Goal: Obtain resource: Download file/media

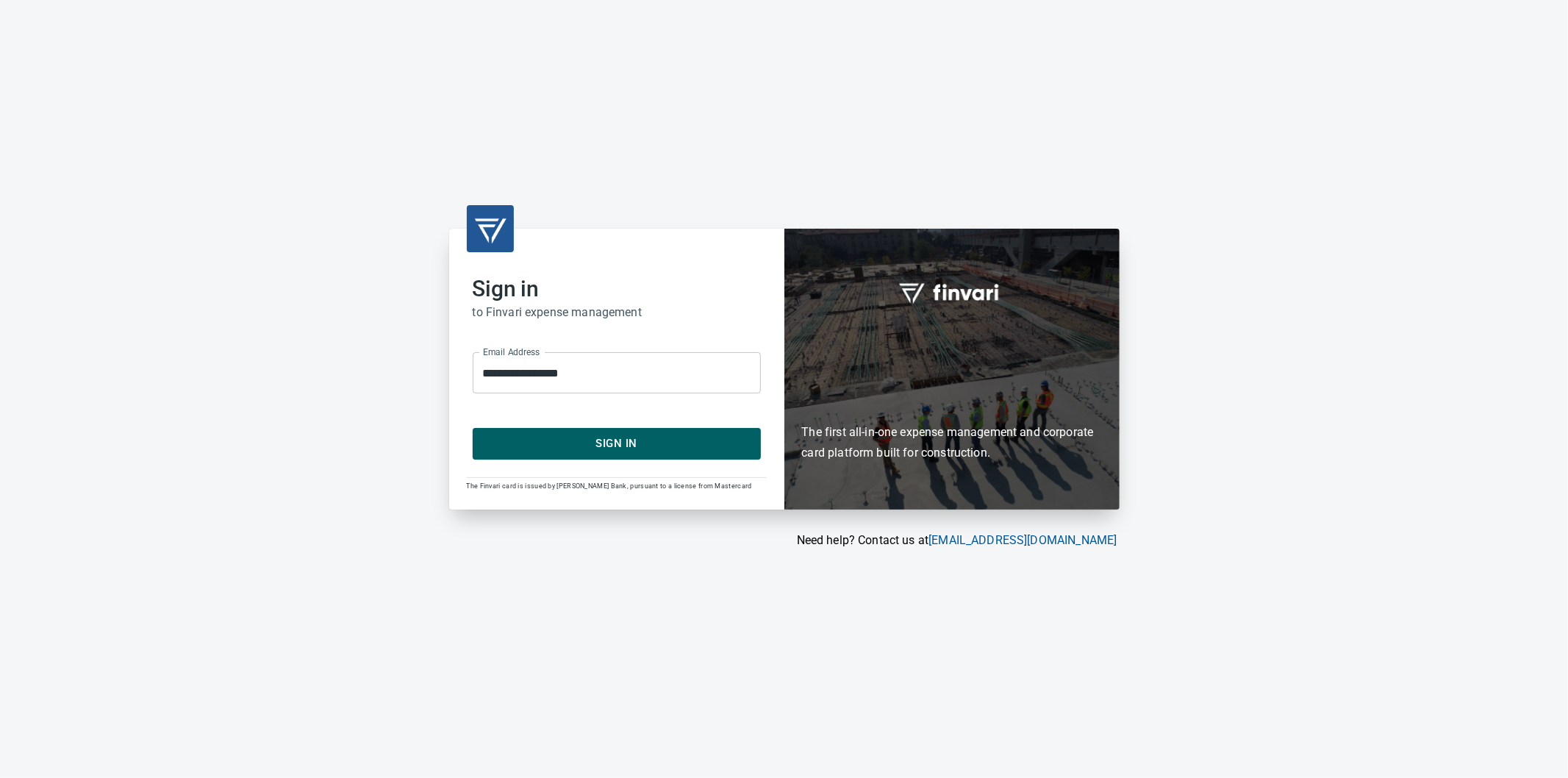
click at [625, 445] on span "Sign In" at bounding box center [617, 444] width 256 height 19
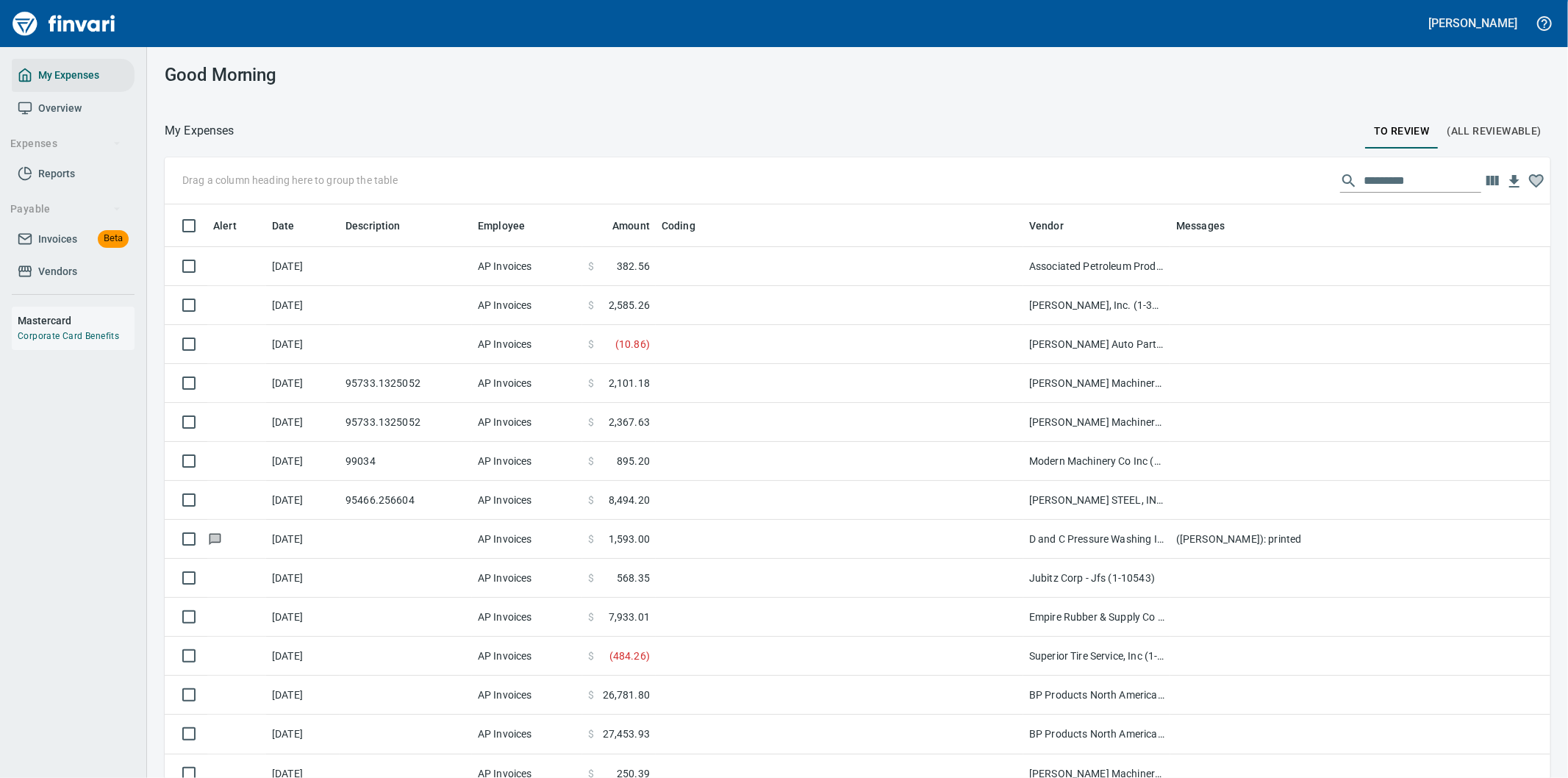
scroll to position [592, 1349]
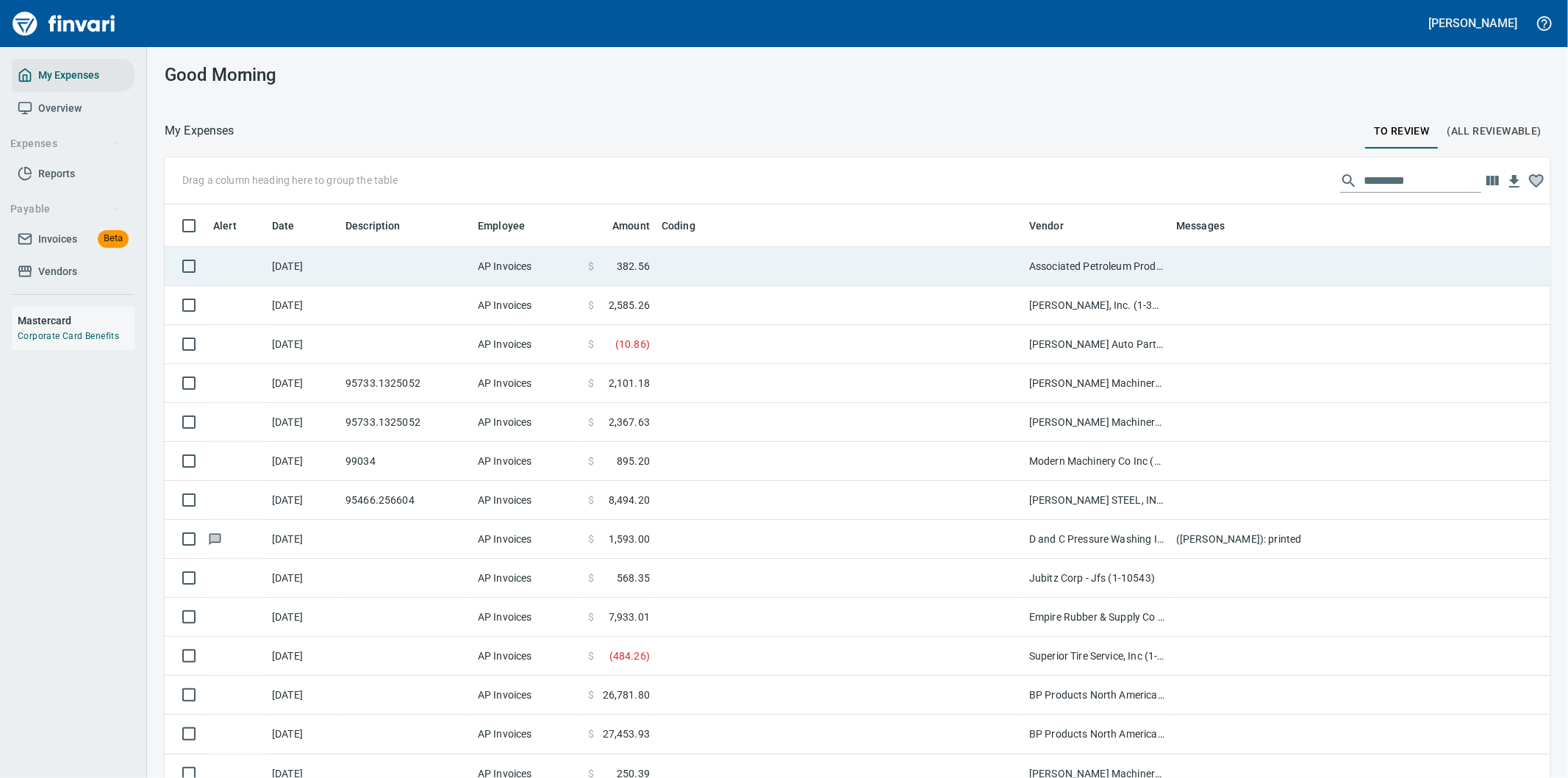
click at [730, 267] on td at bounding box center [839, 267] width 367 height 39
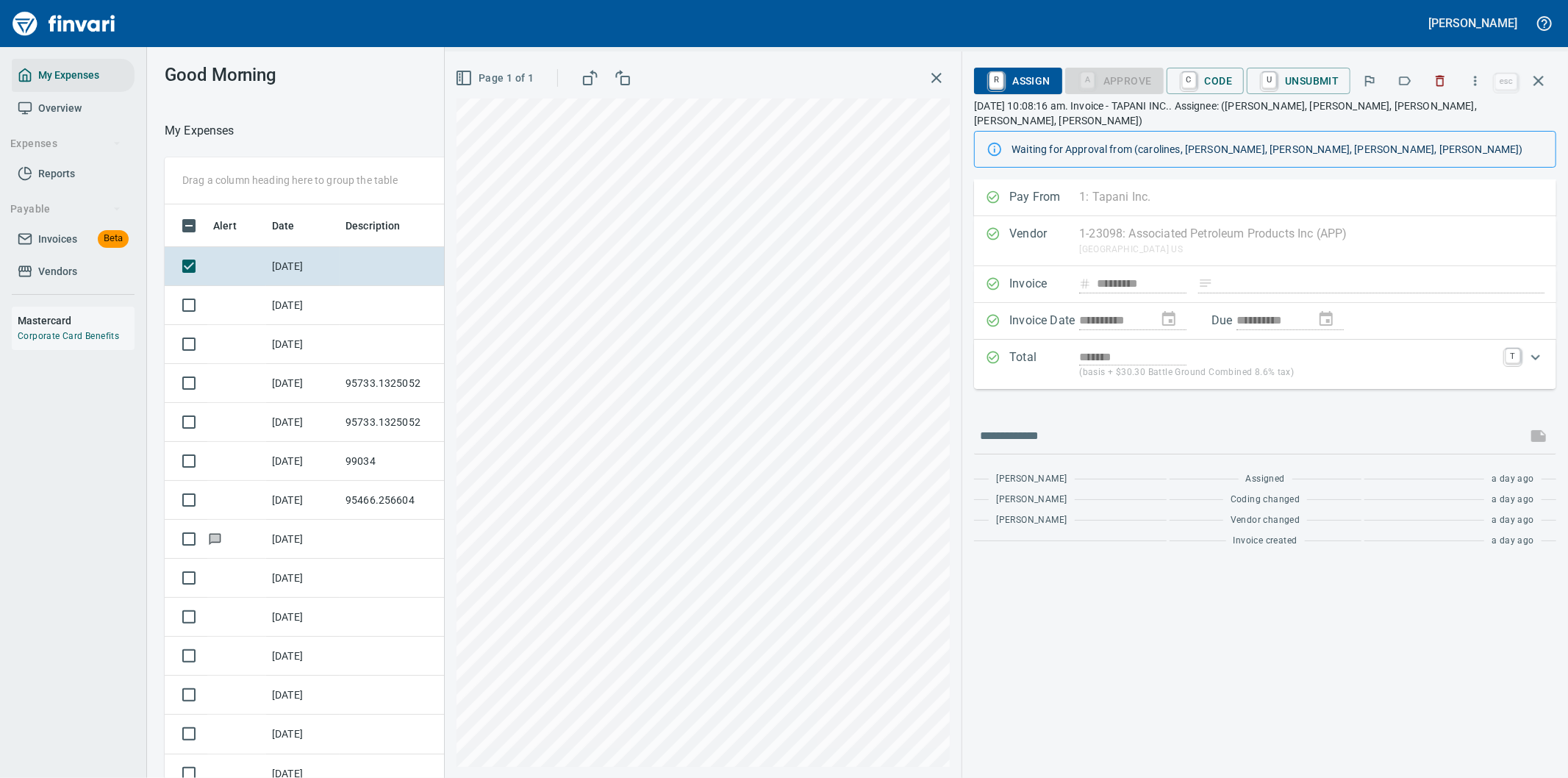
scroll to position [592, 981]
click at [1476, 76] on icon "button" at bounding box center [1475, 81] width 15 height 15
click at [1437, 119] on span "Download" at bounding box center [1473, 124] width 141 height 18
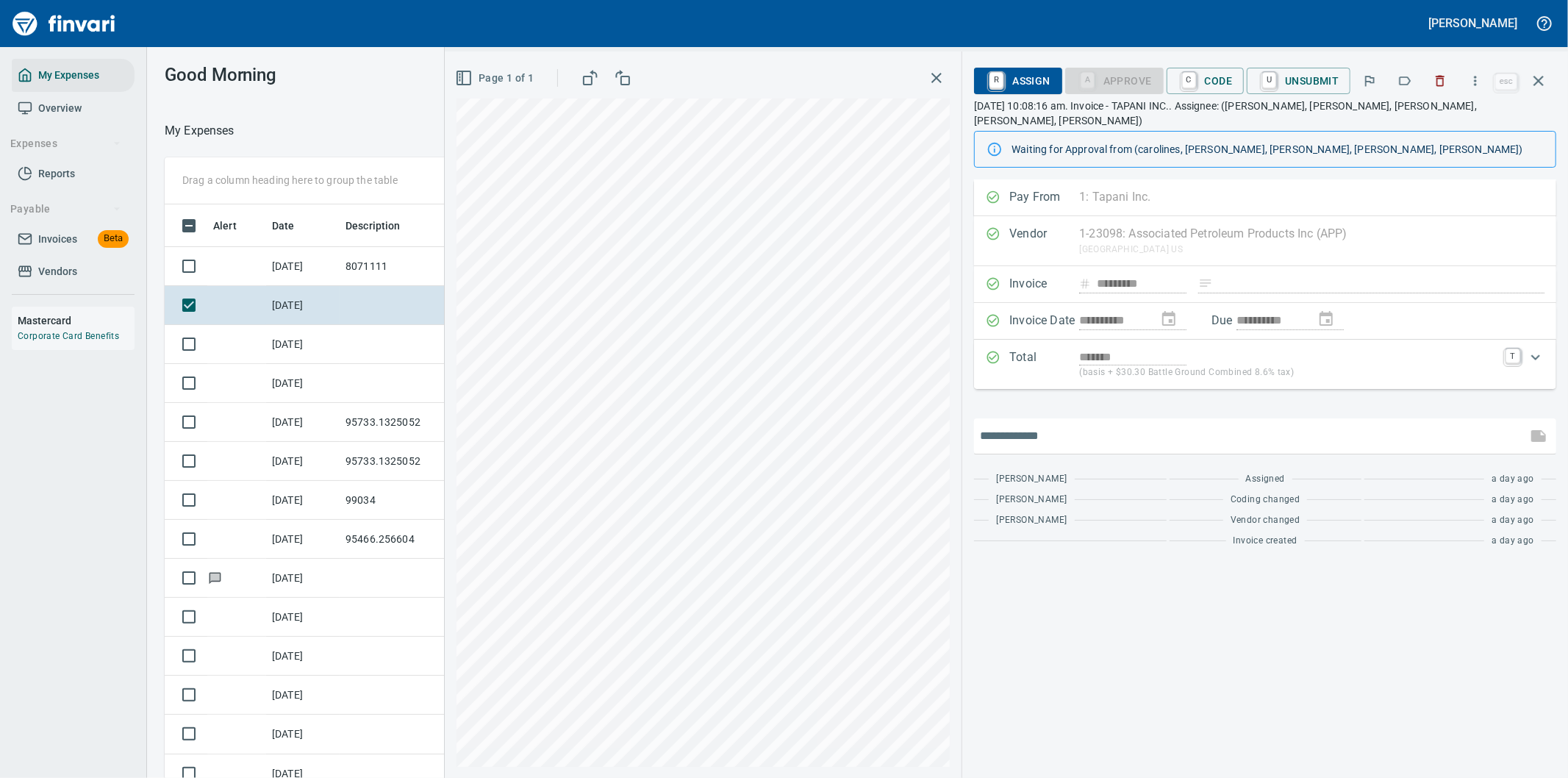
click at [1074, 425] on input "text" at bounding box center [1251, 436] width 541 height 24
type input "*******"
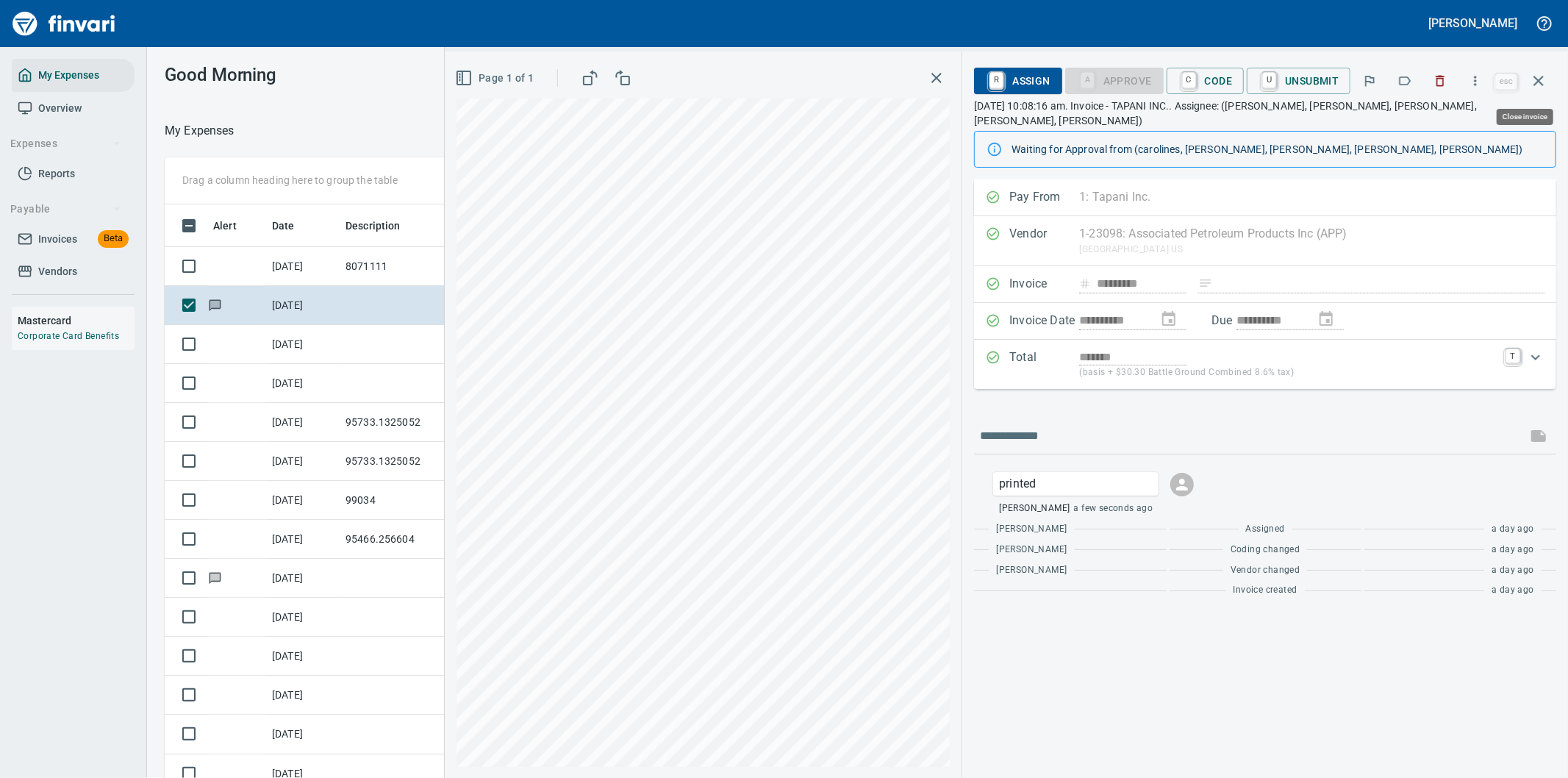
click at [1534, 79] on icon "button" at bounding box center [1539, 81] width 18 height 18
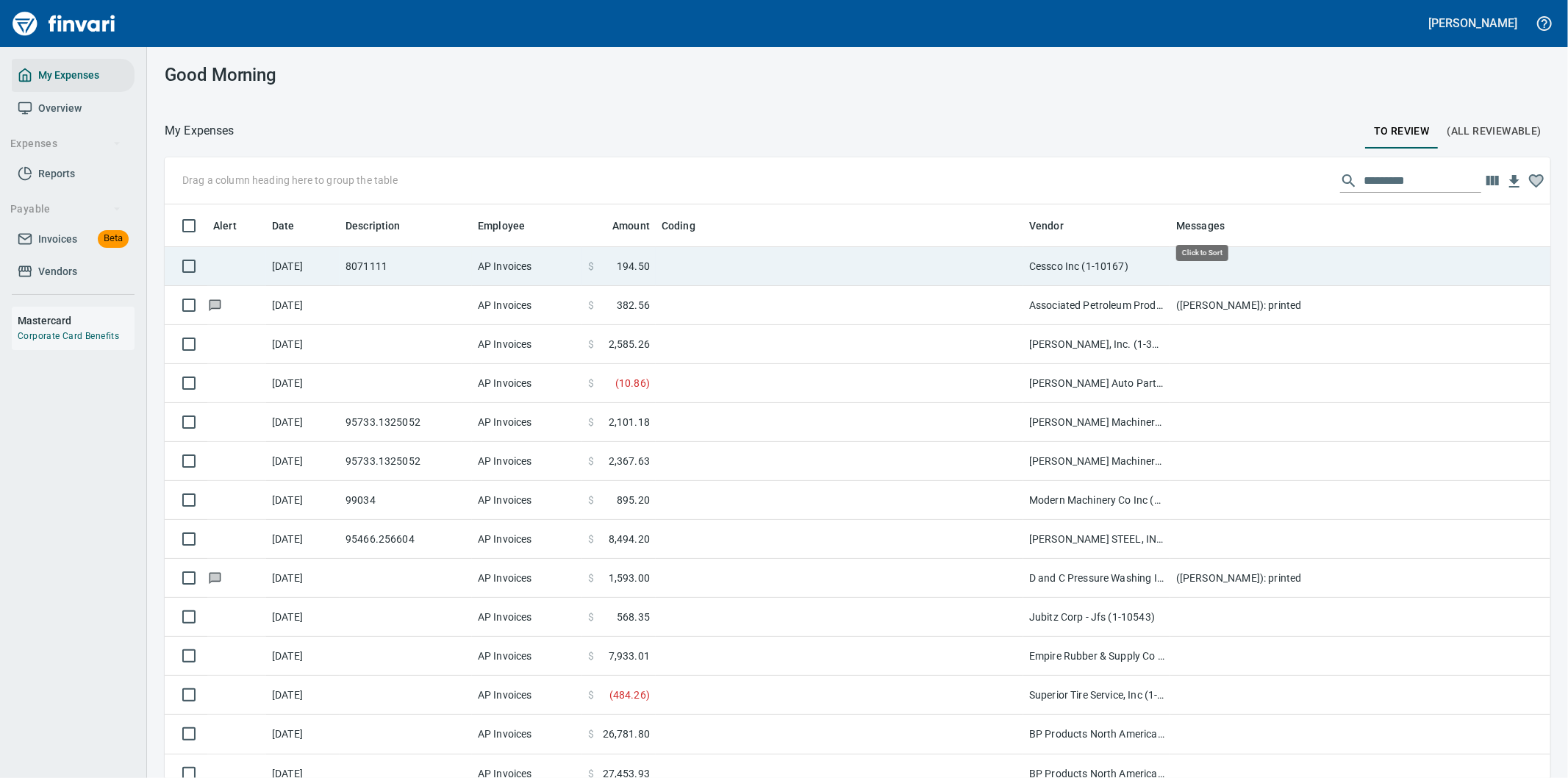
scroll to position [592, 1349]
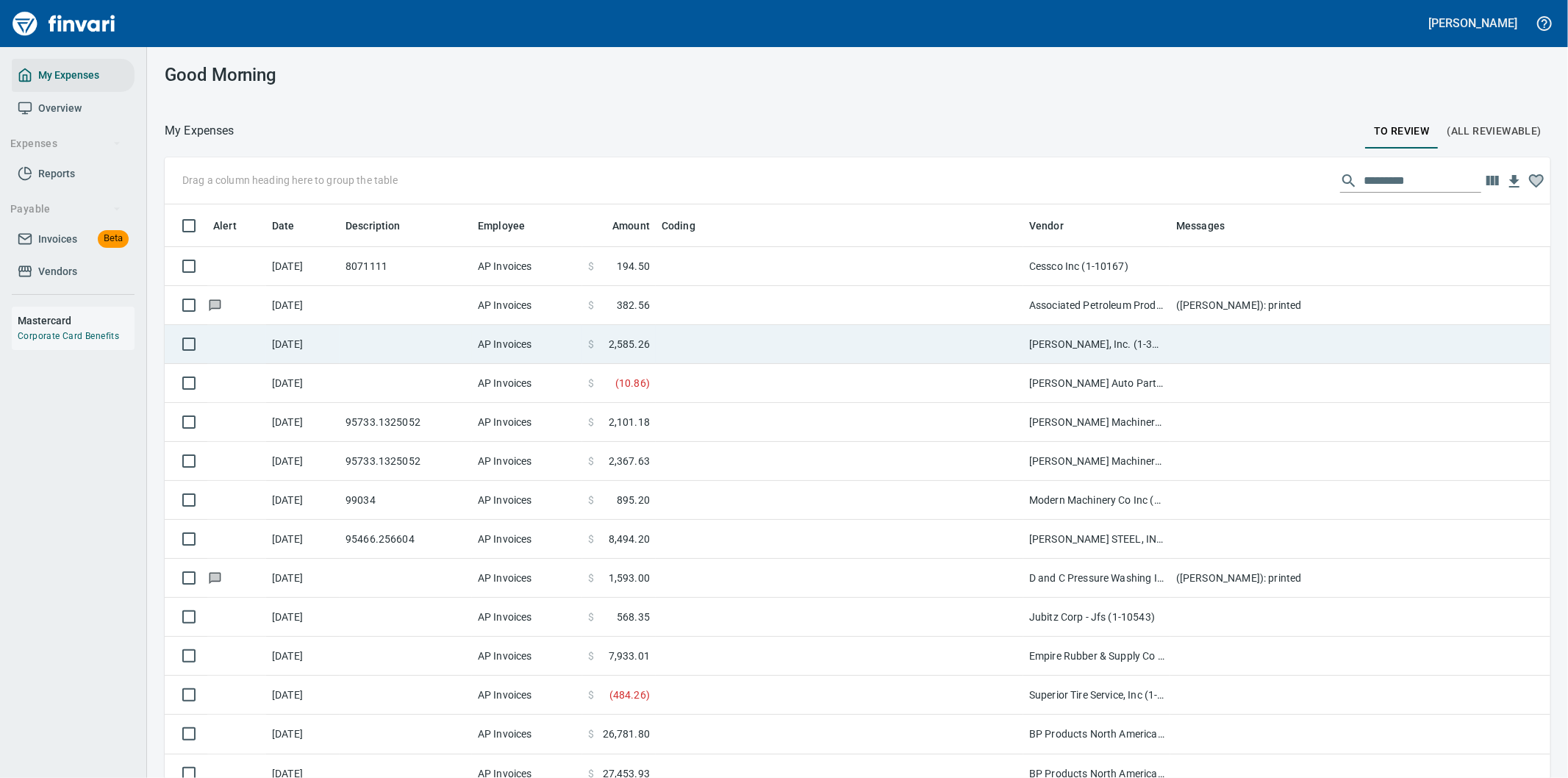
click at [1108, 346] on td "Christensen, Inc. (1-39587)" at bounding box center [1097, 345] width 147 height 39
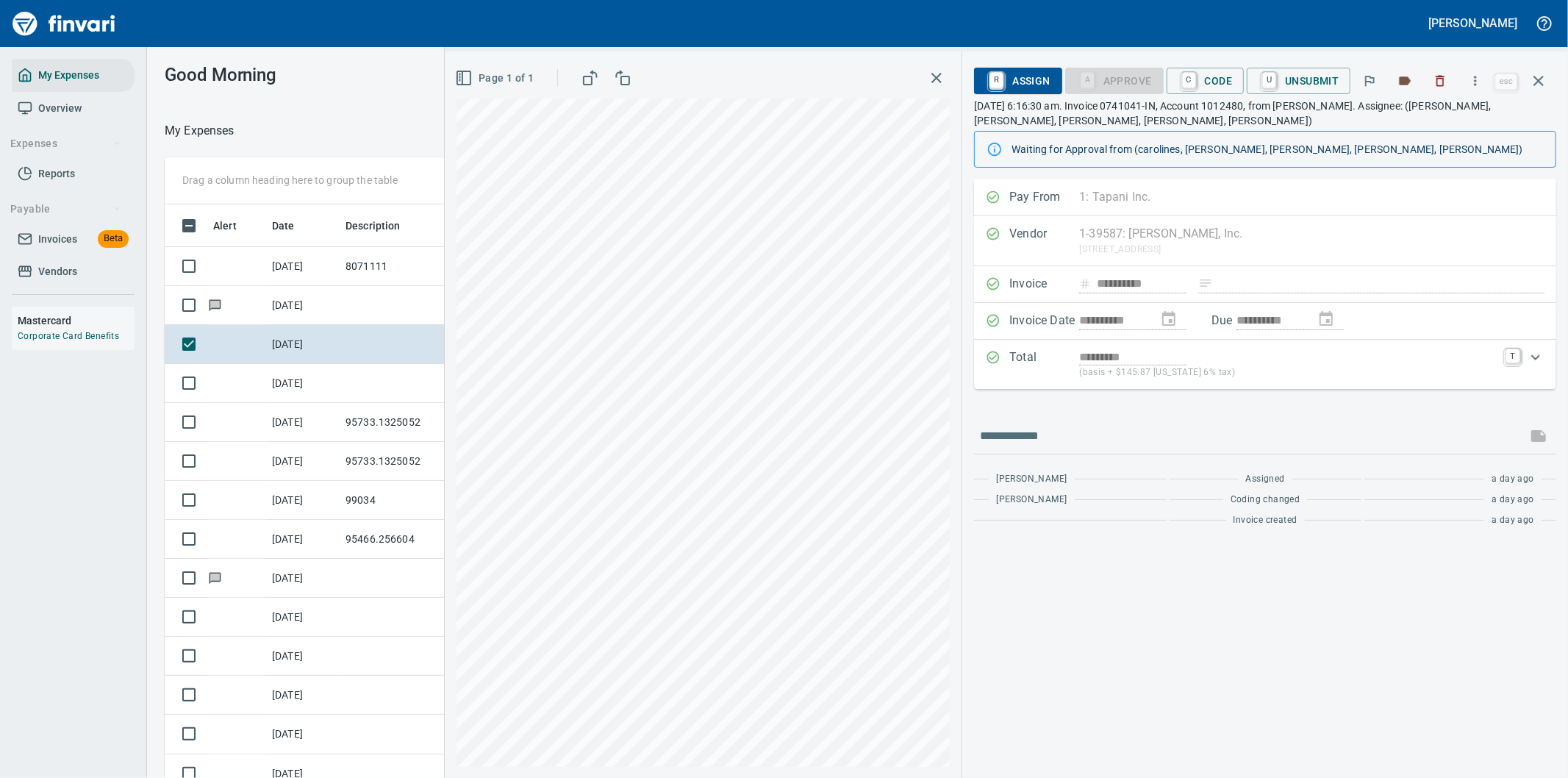
scroll to position [592, 981]
click at [1475, 75] on icon "button" at bounding box center [1475, 81] width 15 height 15
click at [1427, 125] on span "Download" at bounding box center [1473, 124] width 141 height 18
click at [1069, 432] on input "text" at bounding box center [1251, 436] width 541 height 24
type input "*******"
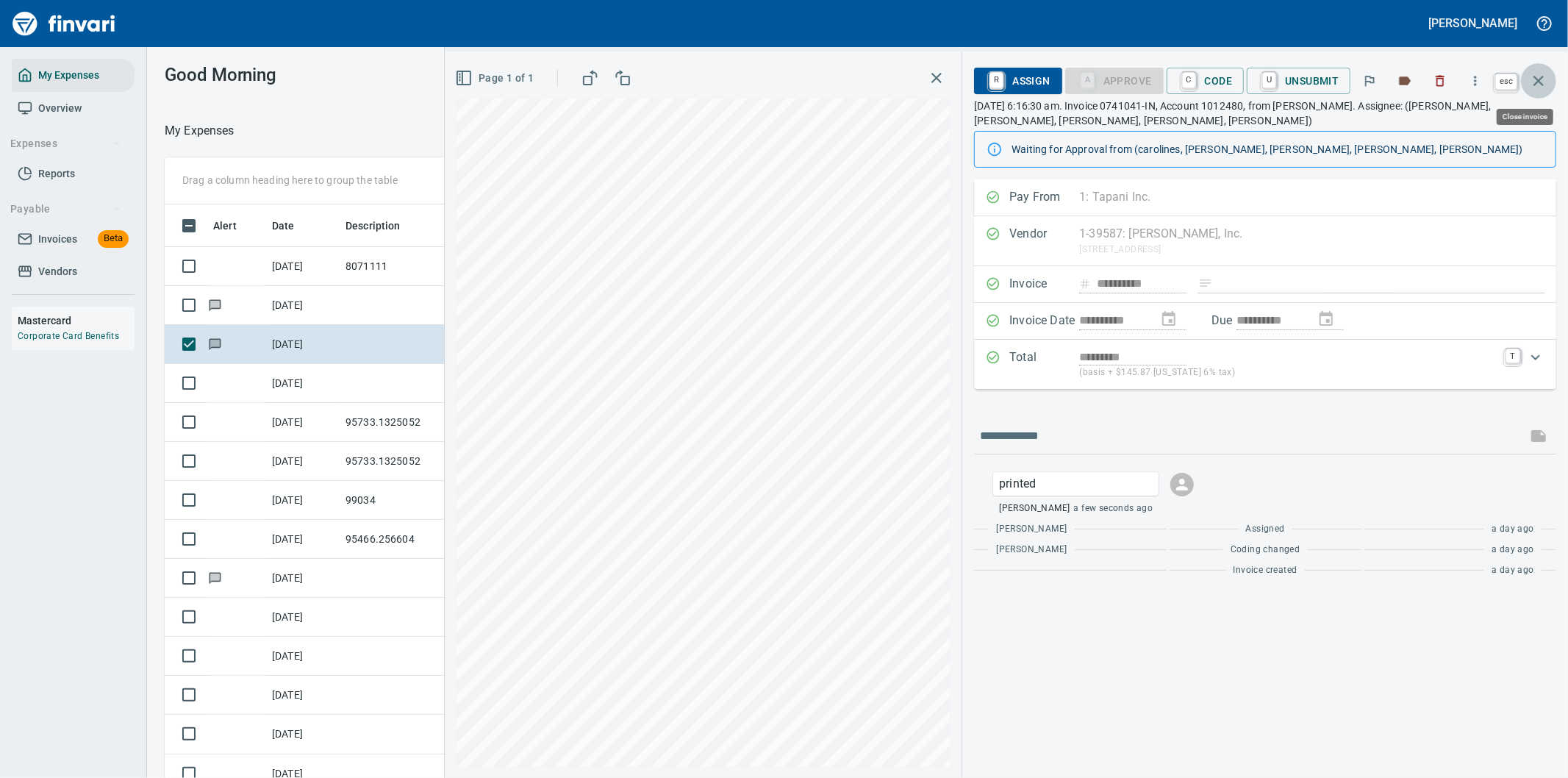
click at [1540, 72] on icon "button" at bounding box center [1539, 81] width 18 height 18
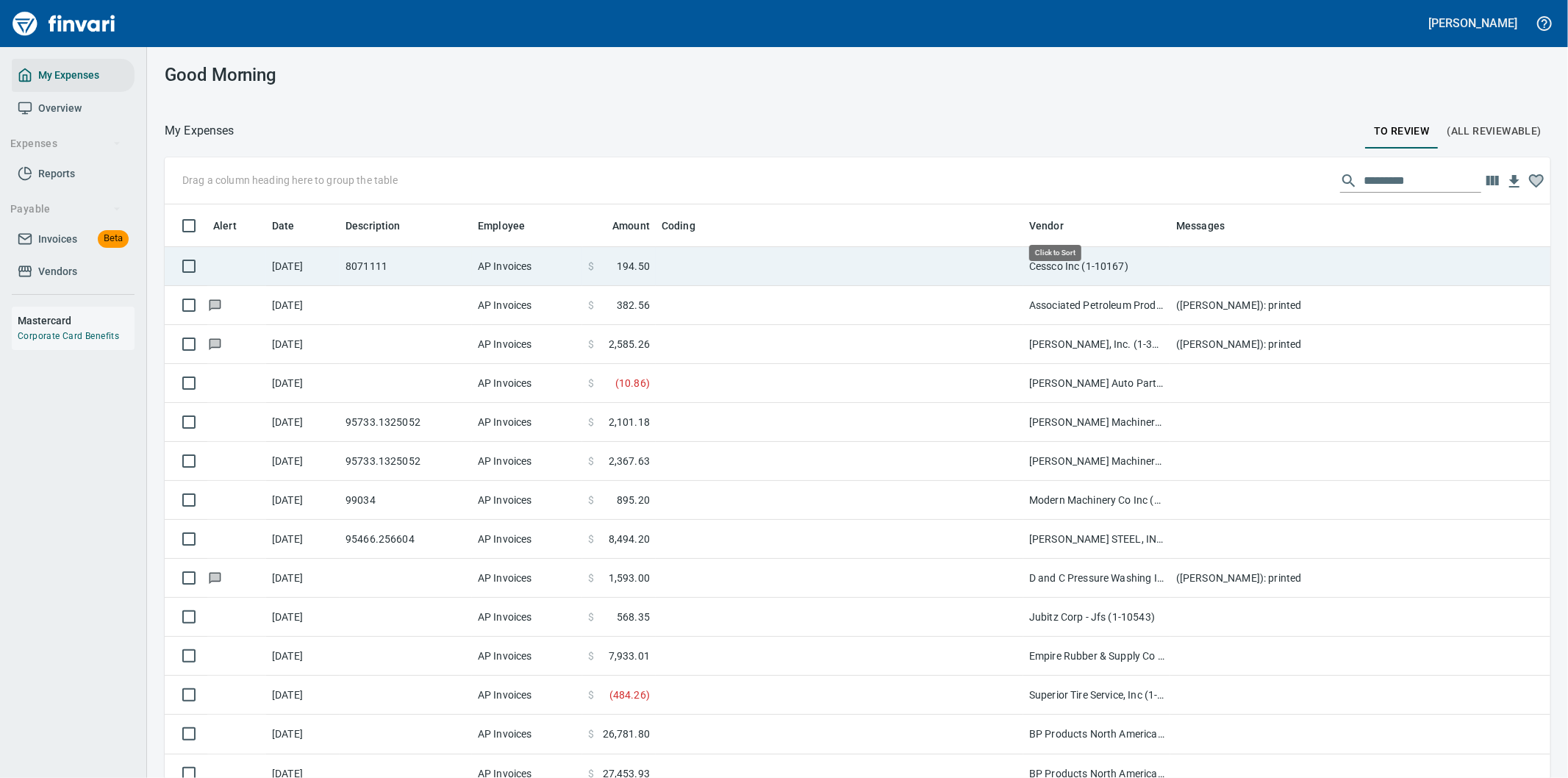
scroll to position [592, 1349]
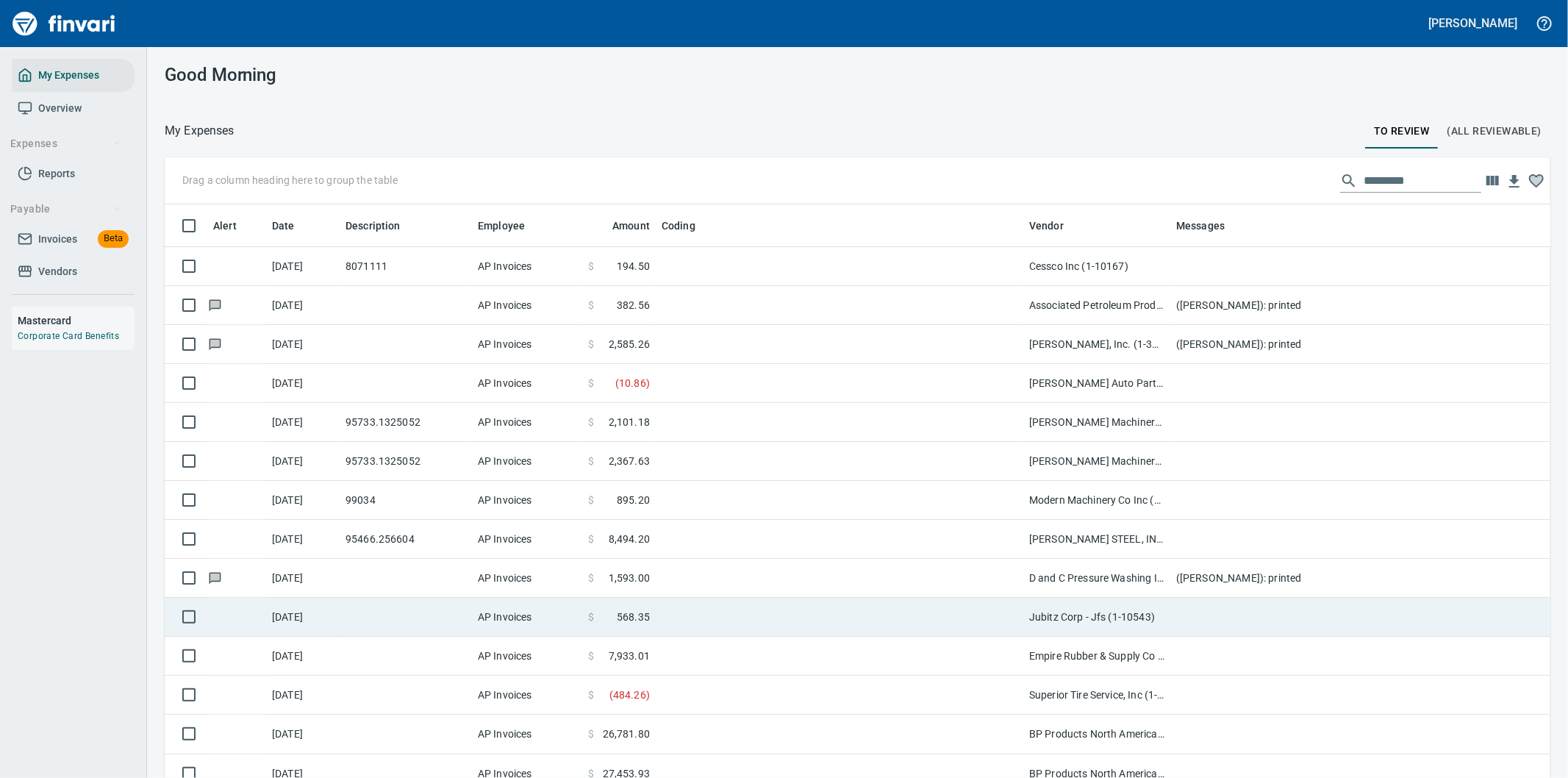
click at [1100, 623] on td "Jubitz Corp - Jfs (1-10543)" at bounding box center [1097, 617] width 147 height 39
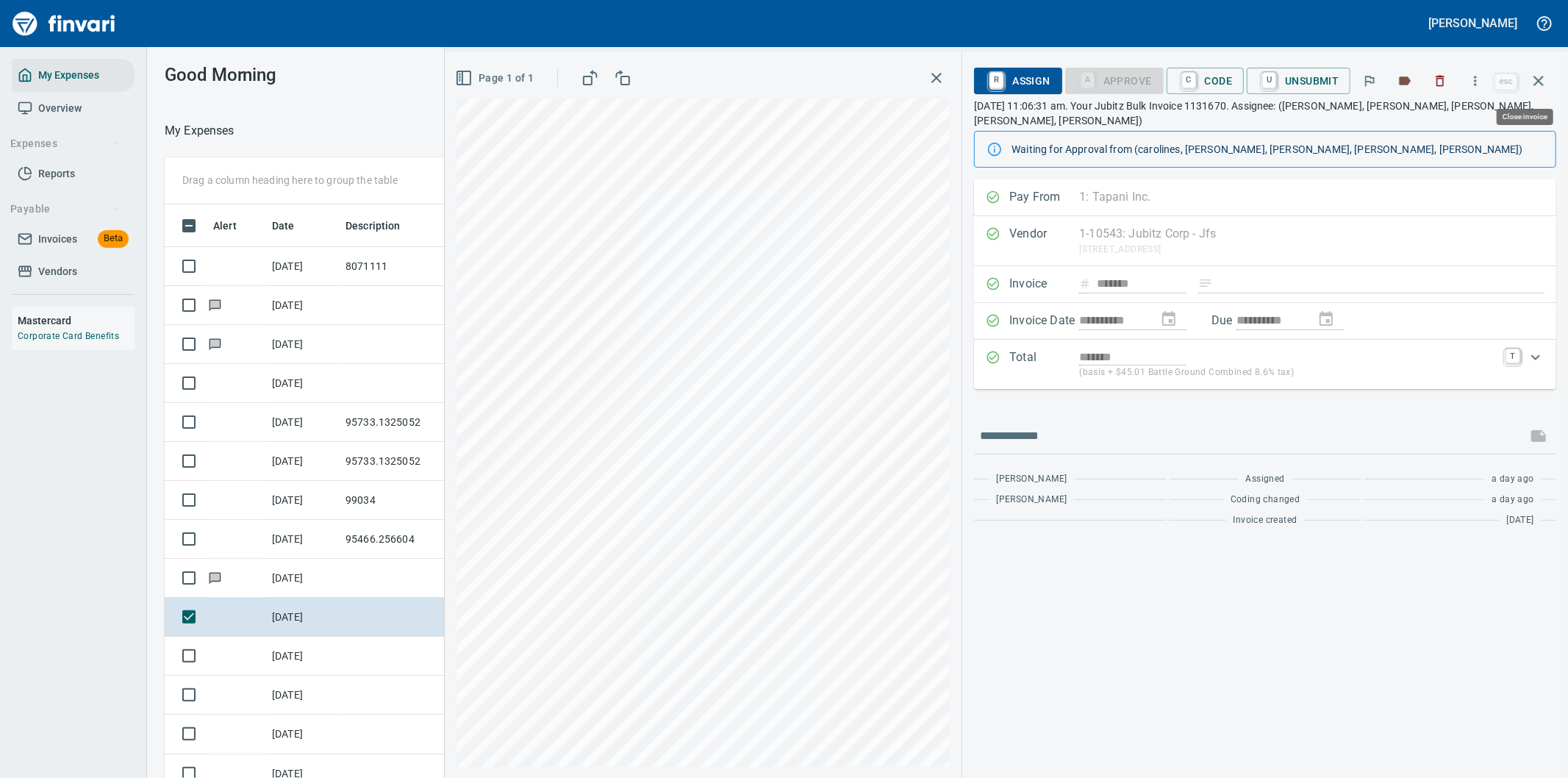
scroll to position [592, 981]
click at [1476, 75] on icon "button" at bounding box center [1475, 81] width 15 height 15
click at [1421, 118] on span "Download" at bounding box center [1473, 124] width 141 height 18
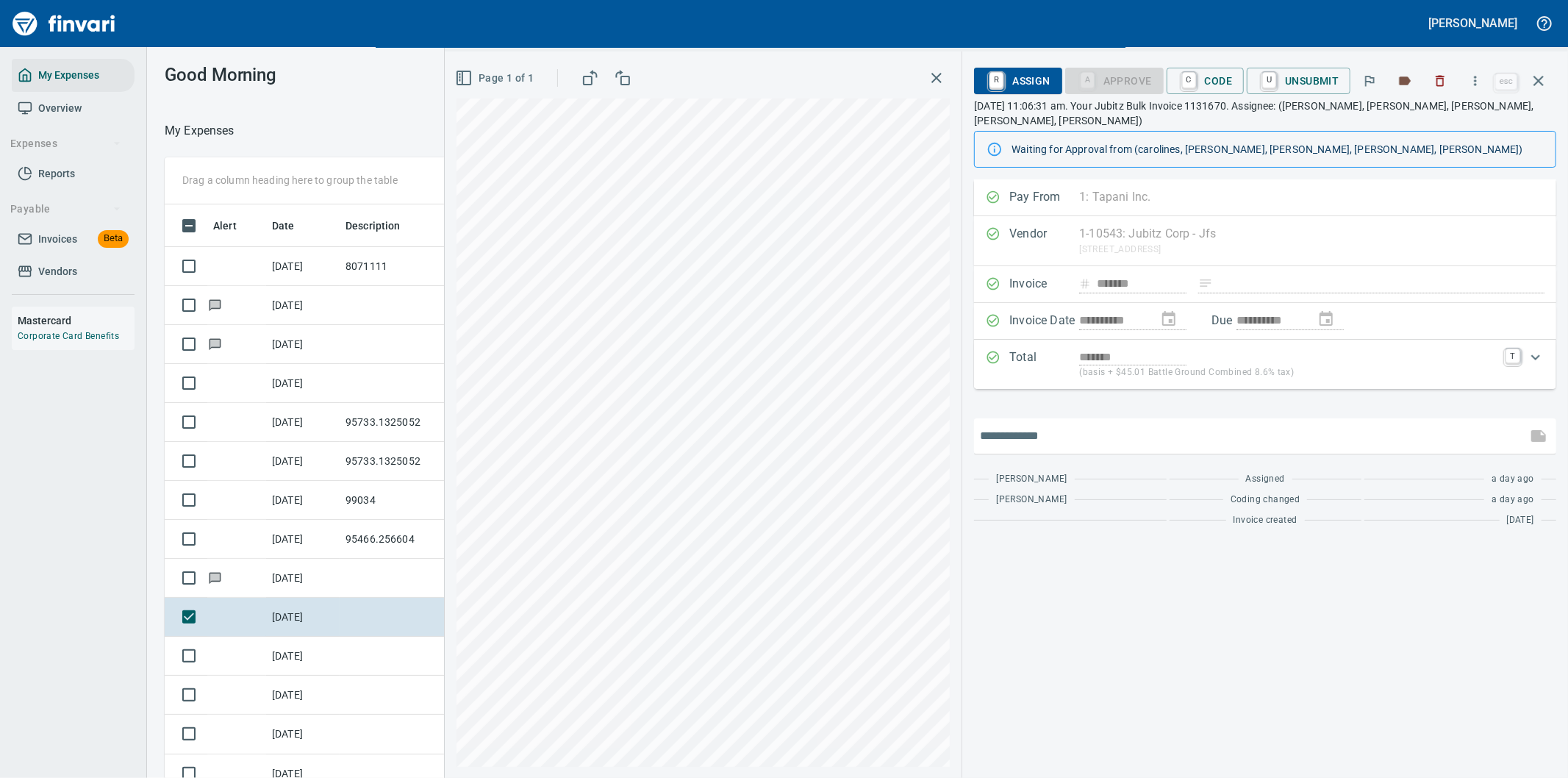
click at [1039, 425] on input "text" at bounding box center [1251, 436] width 541 height 24
type input "*******"
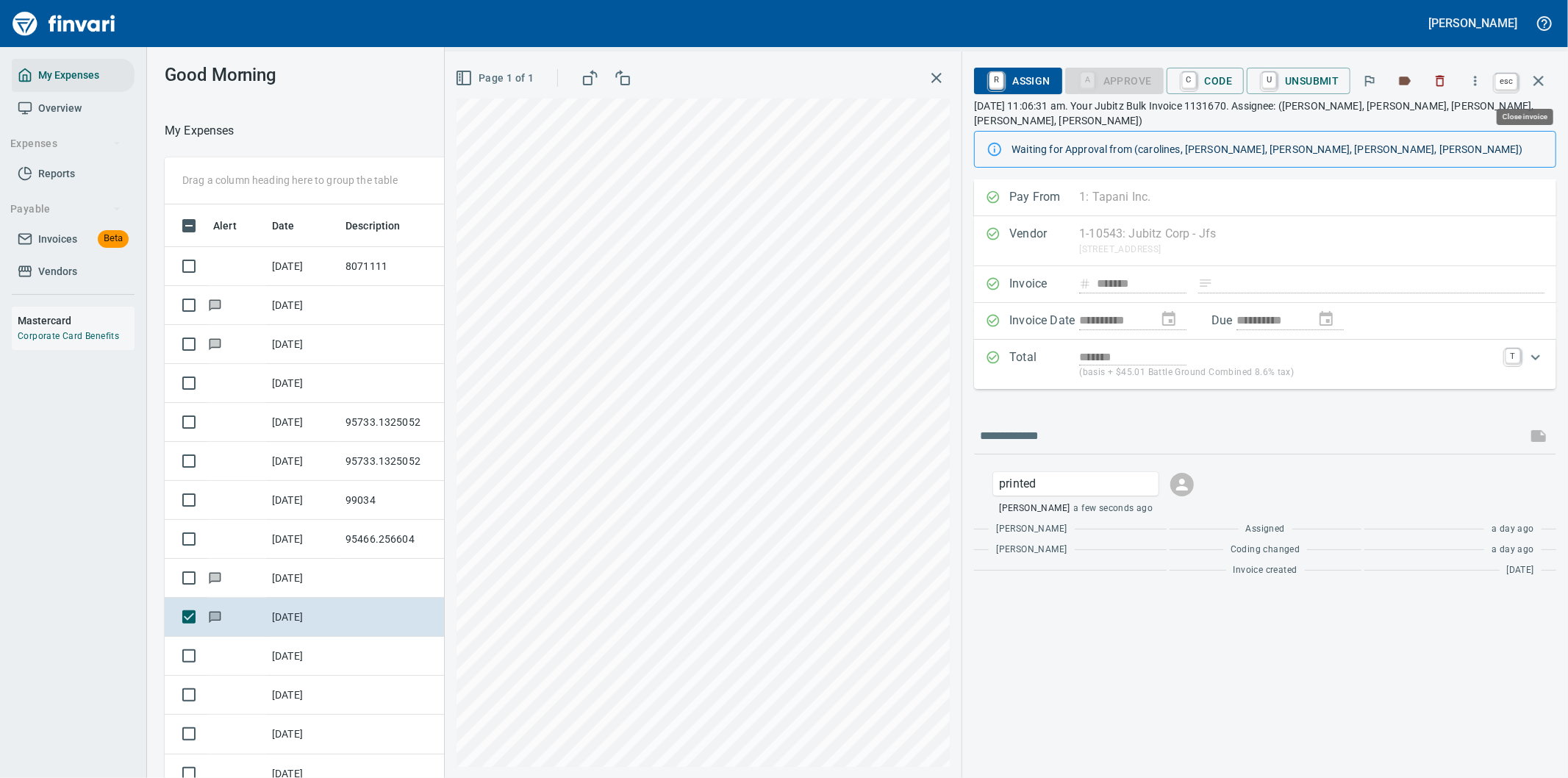
click at [1542, 78] on icon "button" at bounding box center [1539, 81] width 11 height 11
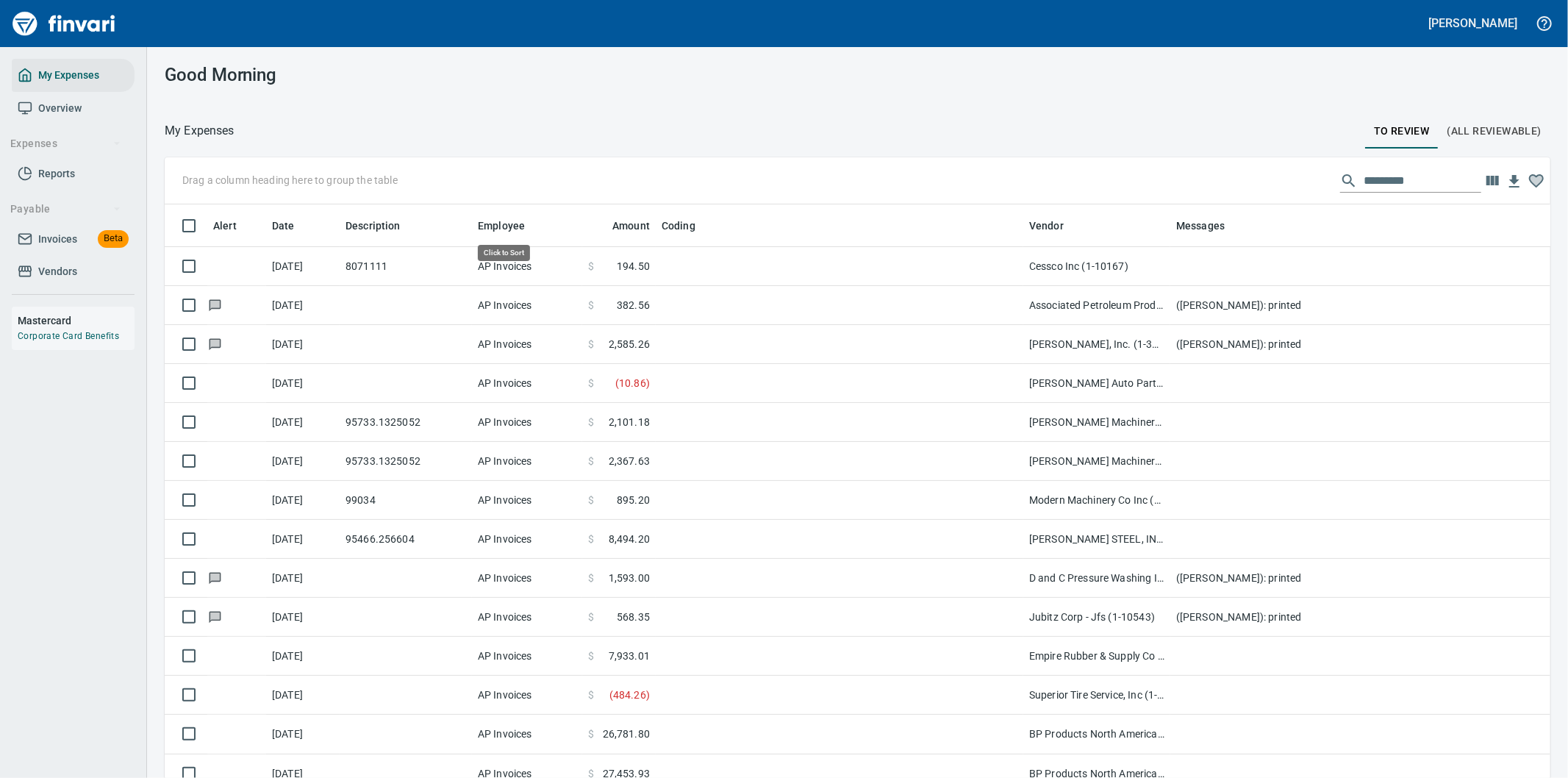
scroll to position [592, 1349]
